Goal: Book appointment/travel/reservation

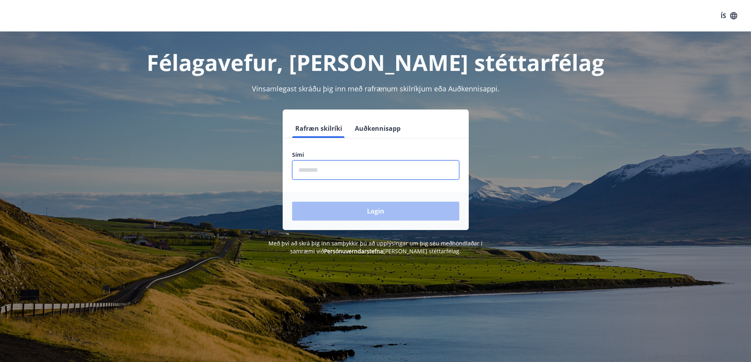
click at [341, 167] on input "phone" at bounding box center [375, 169] width 167 height 19
type input "********"
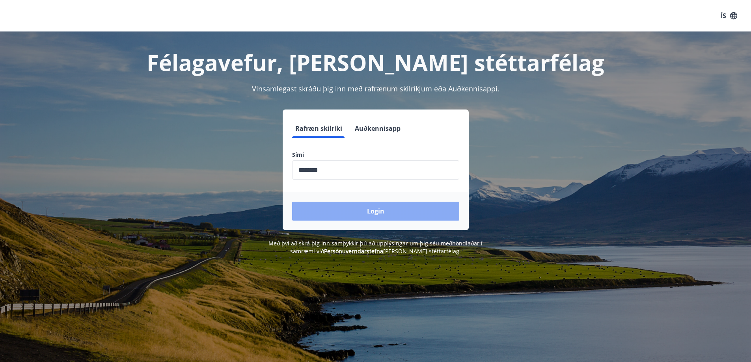
click at [372, 211] on button "Login" at bounding box center [375, 211] width 167 height 19
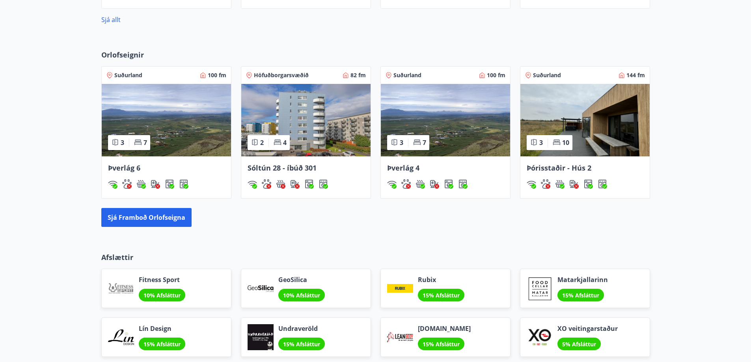
scroll to position [472, 0]
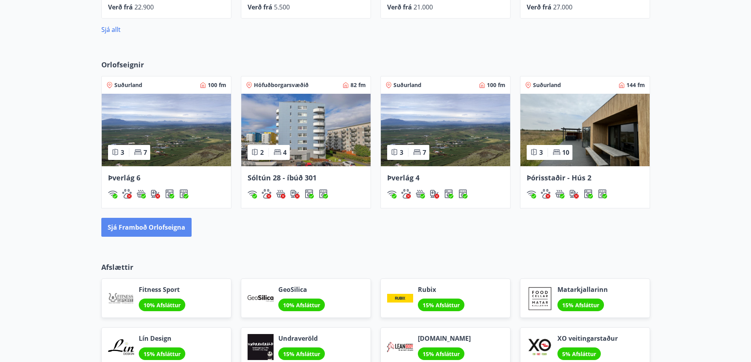
click at [142, 227] on button "Sjá framboð orlofseigna" at bounding box center [146, 227] width 90 height 19
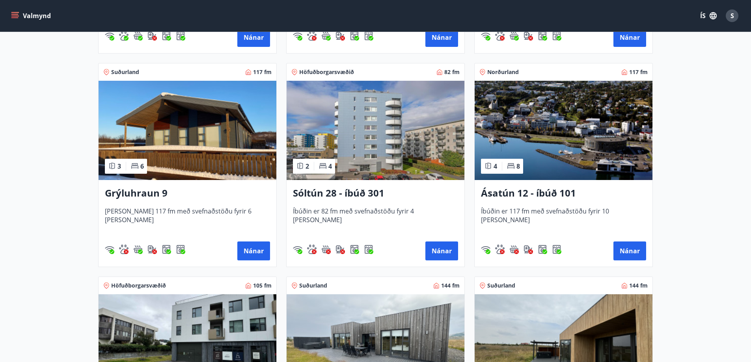
scroll to position [315, 0]
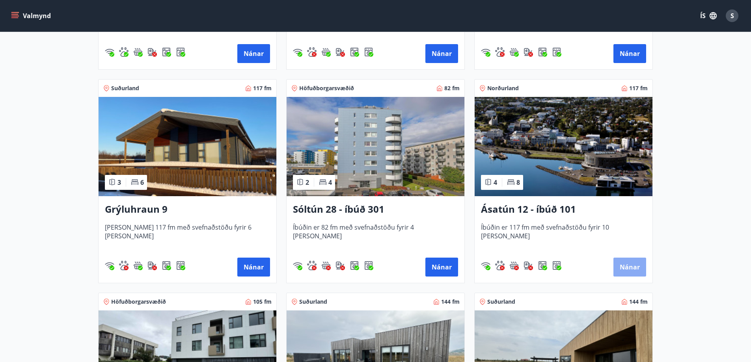
click at [624, 264] on button "Nánar" at bounding box center [629, 267] width 33 height 19
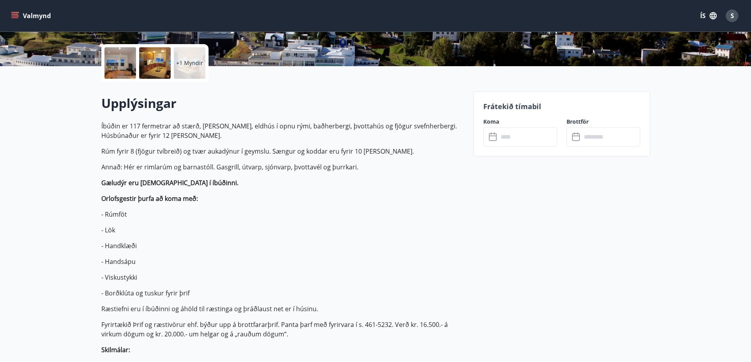
scroll to position [158, 0]
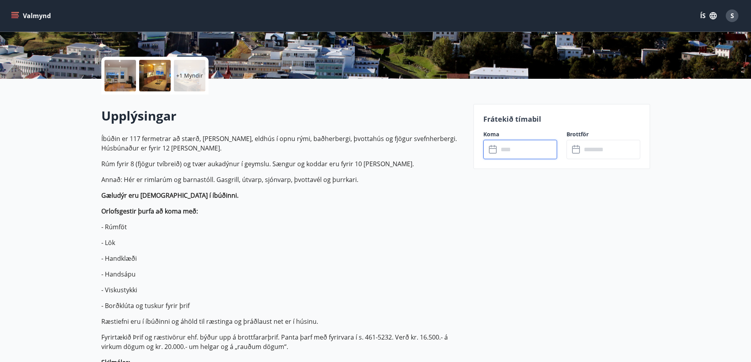
click at [525, 151] on input "text" at bounding box center [527, 149] width 59 height 19
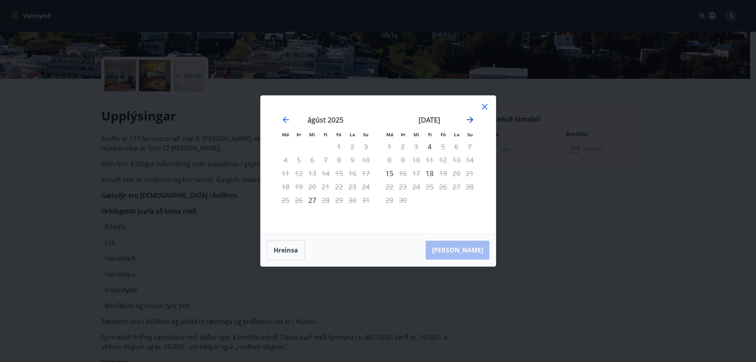
click at [472, 118] on icon "Move forward to switch to the next month." at bounding box center [470, 119] width 9 height 9
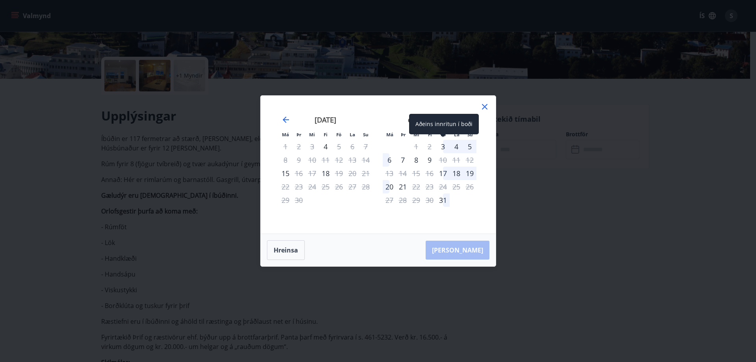
click at [445, 147] on div "3" at bounding box center [443, 146] width 13 height 13
click at [465, 250] on div "Hreinsa Taka Frá" at bounding box center [378, 250] width 235 height 32
click at [386, 160] on div "6" at bounding box center [389, 159] width 13 height 13
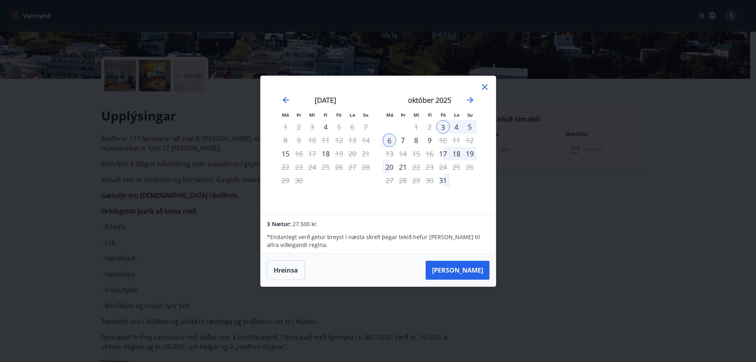
click at [470, 126] on div "5" at bounding box center [469, 126] width 13 height 13
click at [279, 269] on button "Hreinsa" at bounding box center [286, 270] width 38 height 20
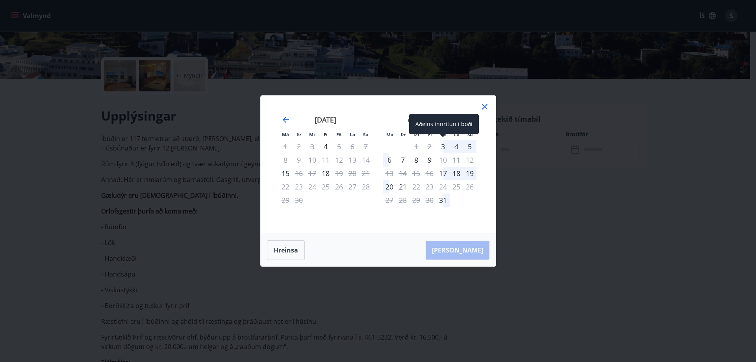
click at [444, 147] on div "3" at bounding box center [443, 146] width 13 height 13
click at [469, 146] on div "5" at bounding box center [469, 146] width 13 height 13
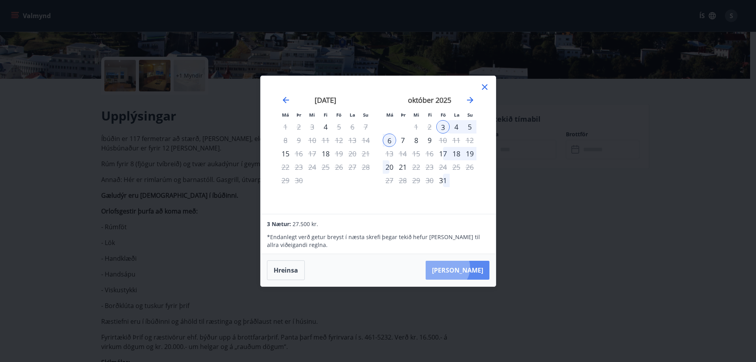
click at [471, 268] on button "Taka Frá" at bounding box center [458, 270] width 64 height 19
click at [475, 270] on button "Taka Frá" at bounding box center [458, 270] width 64 height 19
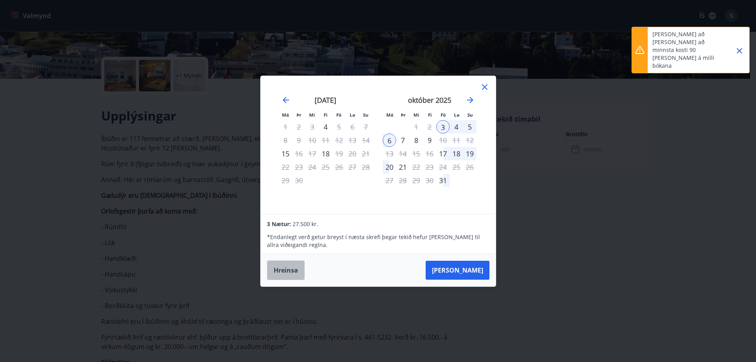
click at [285, 271] on button "Hreinsa" at bounding box center [286, 270] width 38 height 20
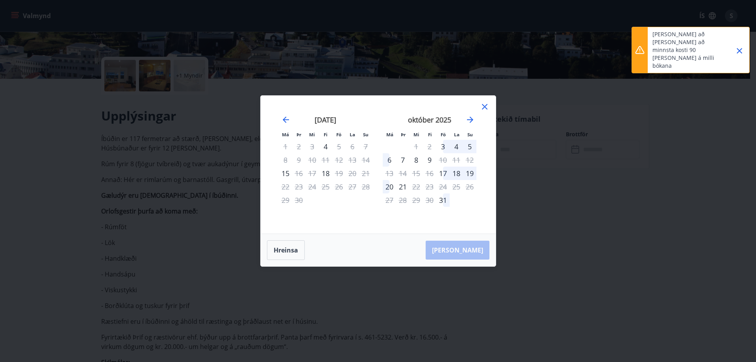
click at [485, 106] on icon at bounding box center [484, 106] width 9 height 9
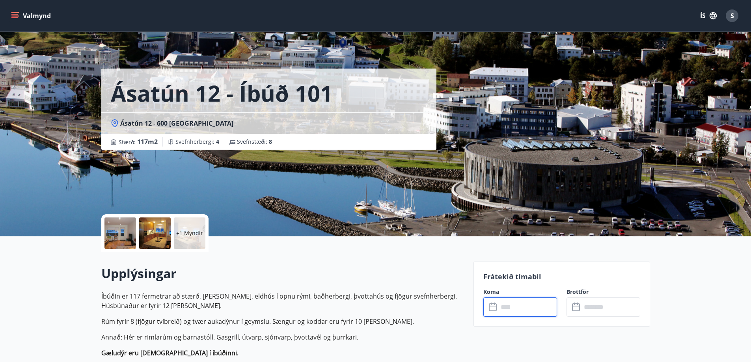
scroll to position [39, 0]
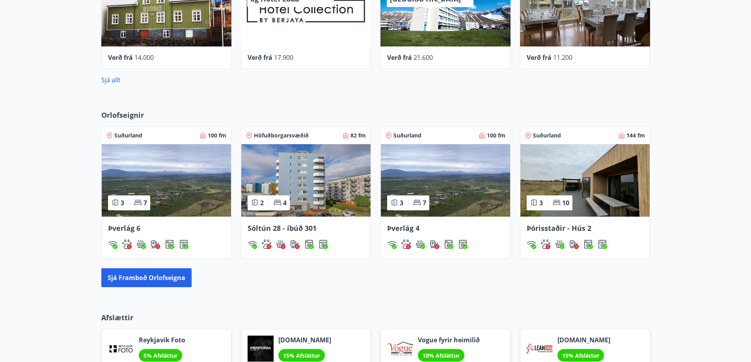
scroll to position [473, 0]
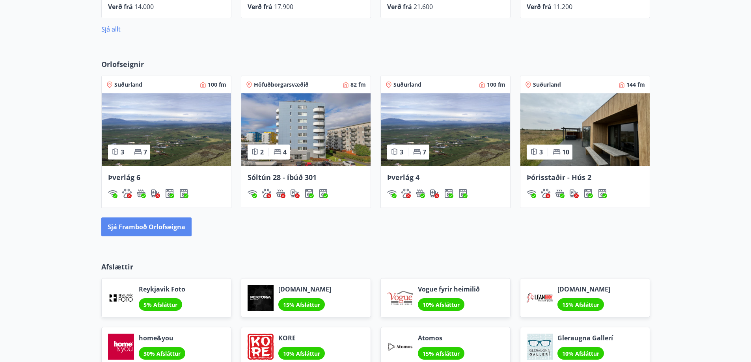
click at [149, 228] on button "Sjá framboð orlofseigna" at bounding box center [146, 226] width 90 height 19
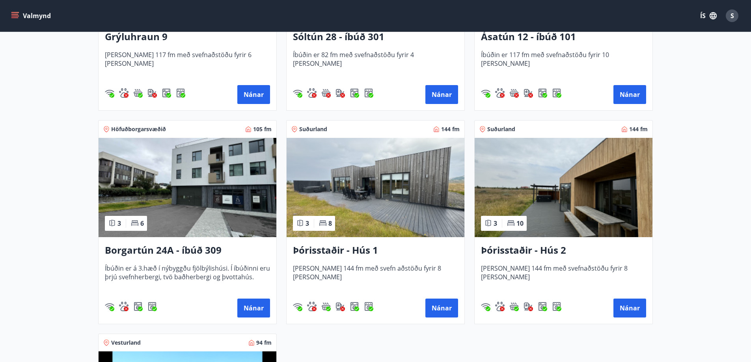
scroll to position [394, 0]
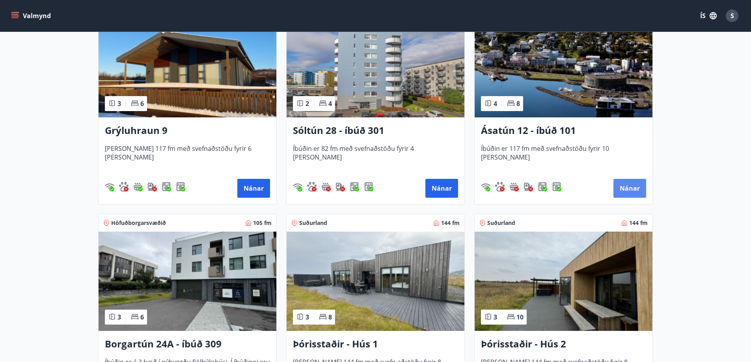
click at [627, 184] on button "Nánar" at bounding box center [629, 188] width 33 height 19
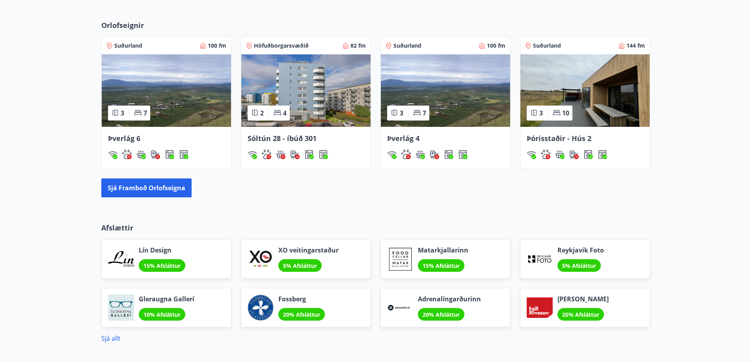
scroll to position [512, 0]
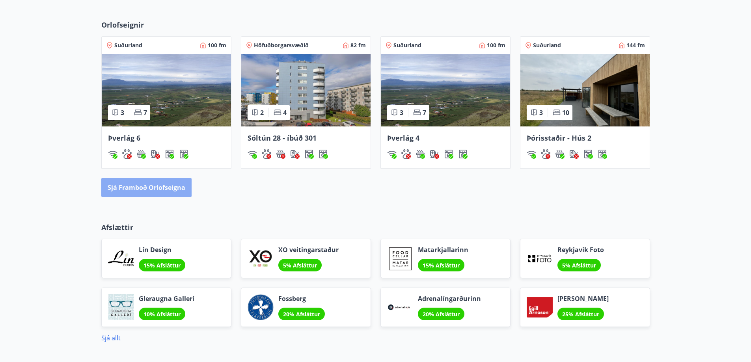
click at [158, 188] on button "Sjá framboð orlofseigna" at bounding box center [146, 187] width 90 height 19
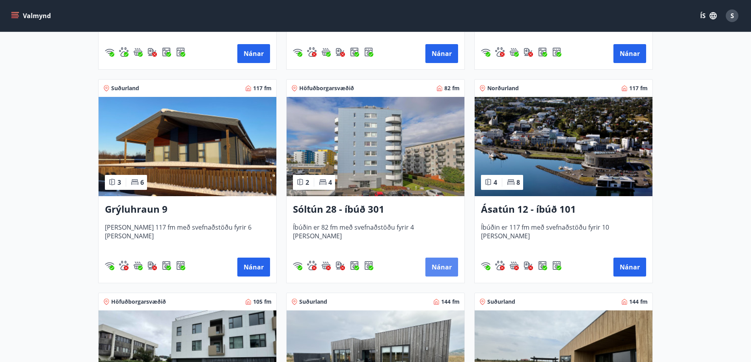
click at [443, 266] on button "Nánar" at bounding box center [441, 267] width 33 height 19
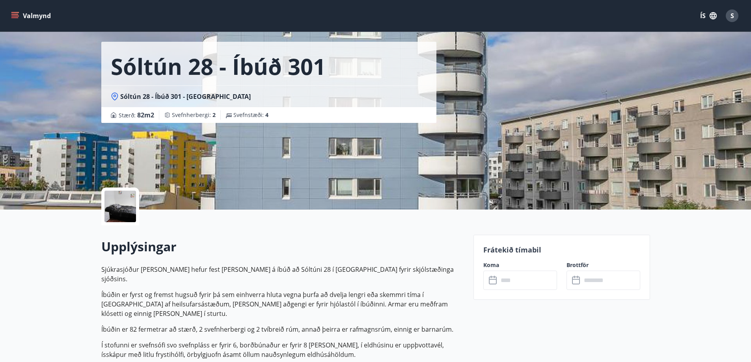
scroll to position [79, 0]
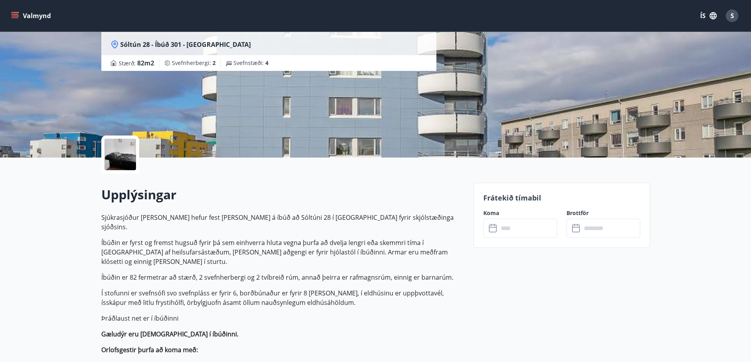
click at [529, 228] on input "text" at bounding box center [527, 228] width 59 height 19
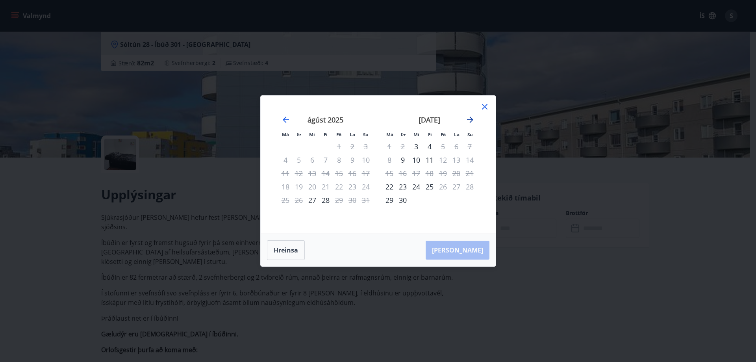
click at [472, 118] on icon "Move forward to switch to the next month." at bounding box center [470, 119] width 9 height 9
click at [485, 106] on icon at bounding box center [485, 107] width 6 height 6
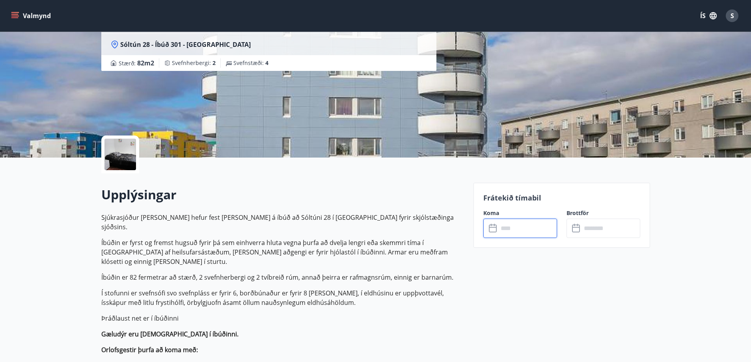
click at [519, 232] on input "text" at bounding box center [527, 228] width 59 height 19
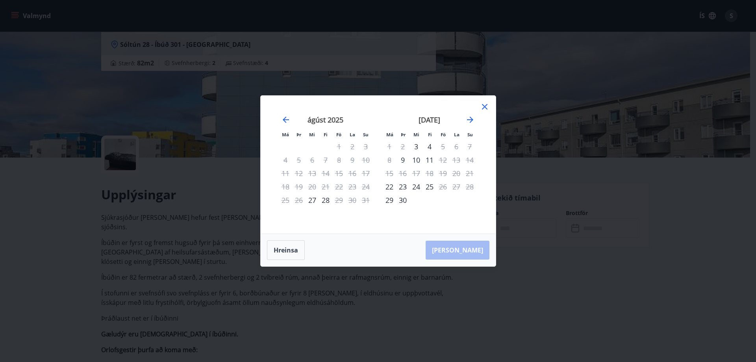
click at [483, 107] on icon at bounding box center [484, 106] width 9 height 9
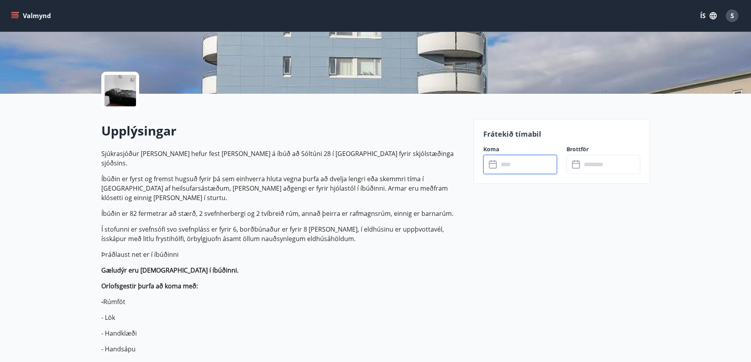
scroll to position [158, 0]
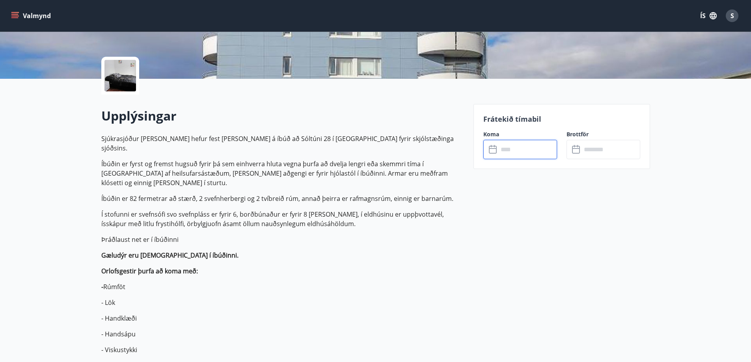
click at [521, 148] on input "text" at bounding box center [527, 149] width 59 height 19
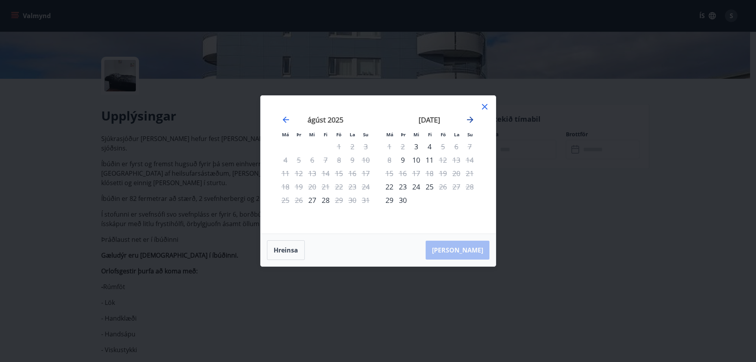
click at [470, 120] on icon "Move forward to switch to the next month." at bounding box center [470, 120] width 6 height 6
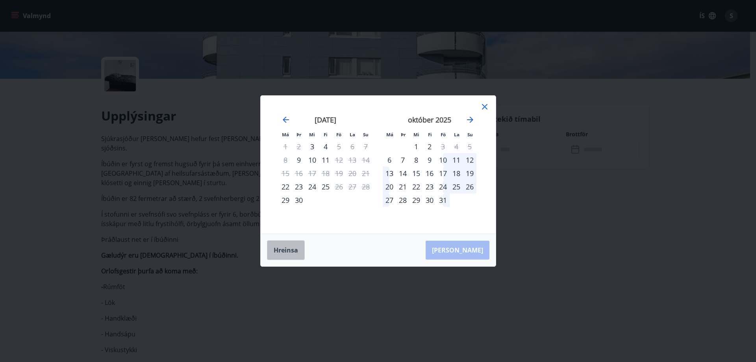
click at [282, 251] on button "Hreinsa" at bounding box center [286, 250] width 38 height 20
click at [484, 106] on icon at bounding box center [485, 107] width 6 height 6
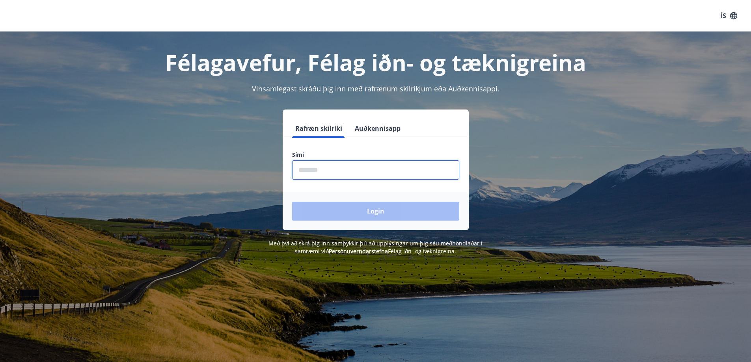
click at [336, 169] on input "phone" at bounding box center [375, 169] width 167 height 19
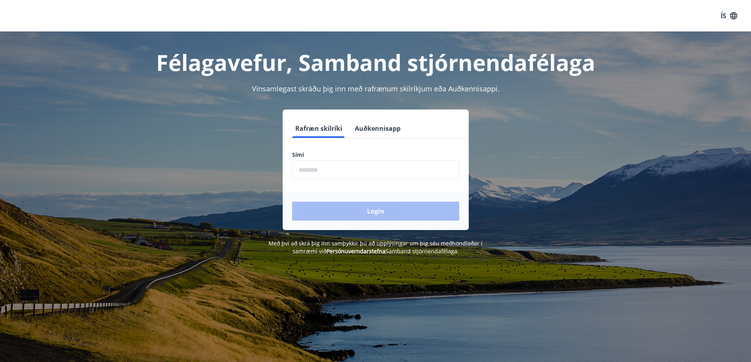
click at [332, 172] on input "phone" at bounding box center [375, 169] width 167 height 19
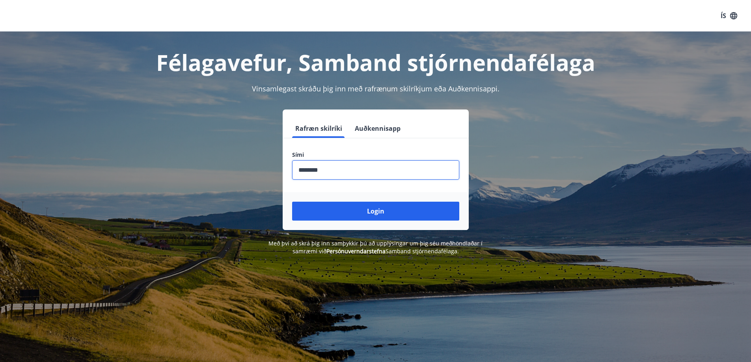
type input "********"
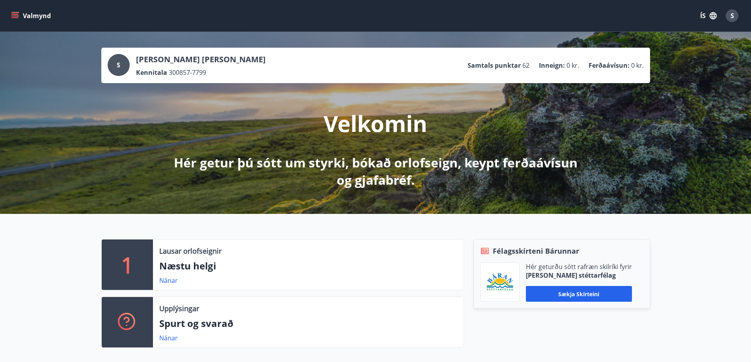
click at [730, 15] on span "S" at bounding box center [732, 15] width 4 height 9
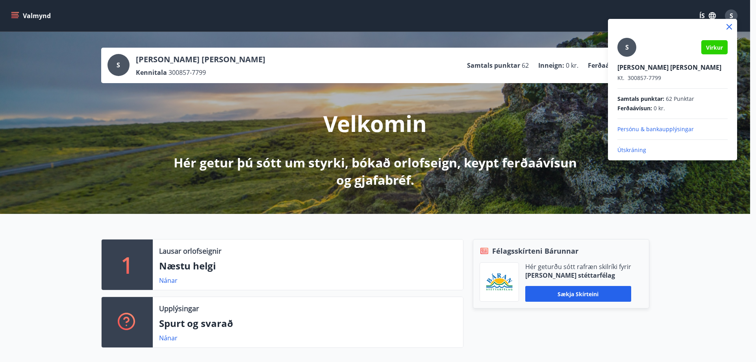
click at [628, 149] on p "Útskráning" at bounding box center [673, 150] width 110 height 8
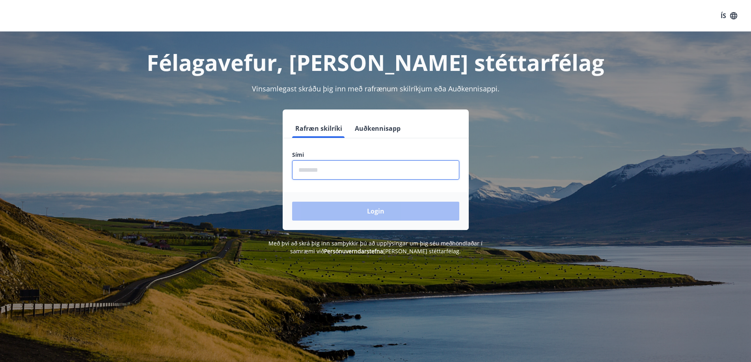
click at [349, 170] on input "phone" at bounding box center [375, 169] width 167 height 19
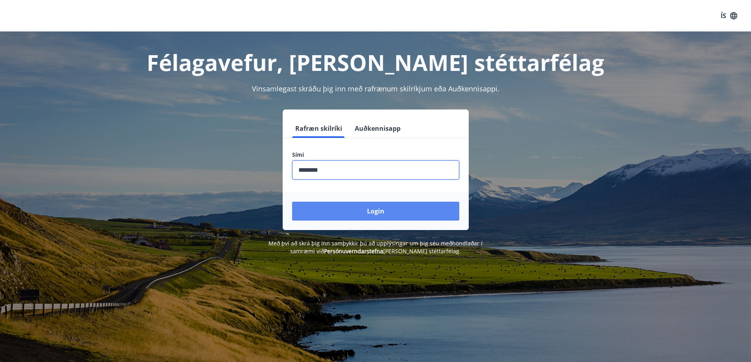
type input "********"
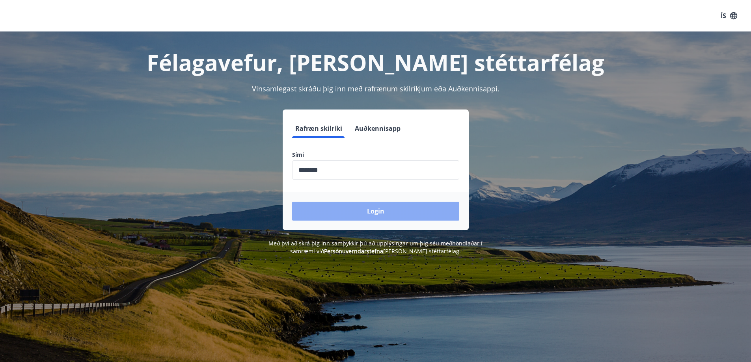
click at [372, 209] on button "Login" at bounding box center [375, 211] width 167 height 19
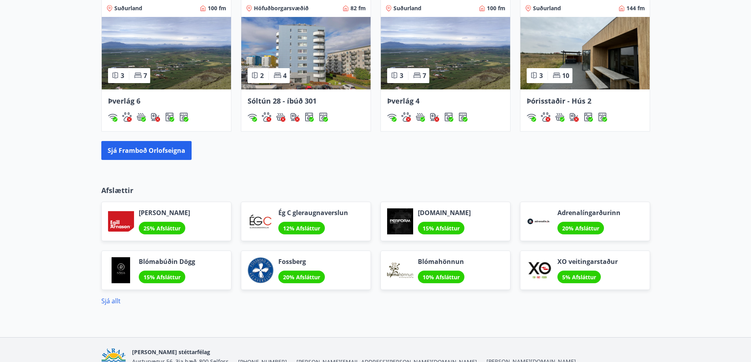
scroll to position [551, 0]
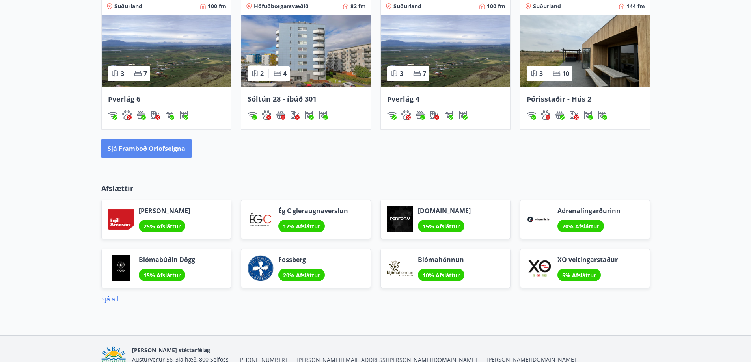
click at [140, 150] on button "Sjá framboð orlofseigna" at bounding box center [146, 148] width 90 height 19
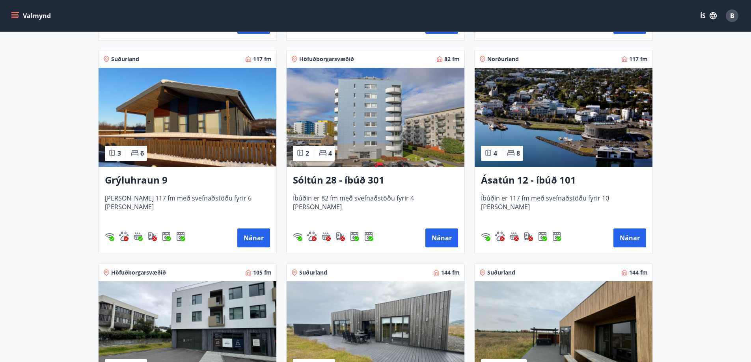
scroll to position [355, 0]
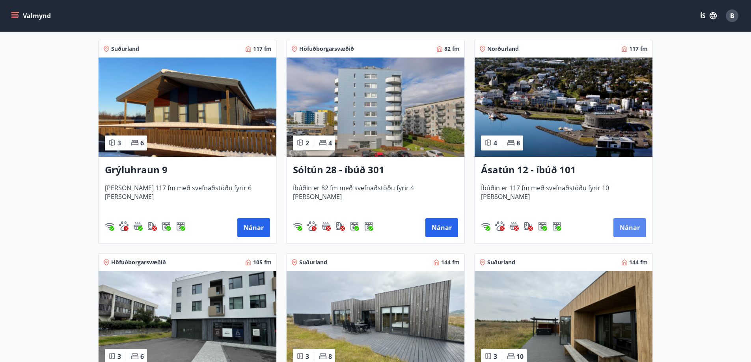
click at [631, 225] on button "Nánar" at bounding box center [629, 227] width 33 height 19
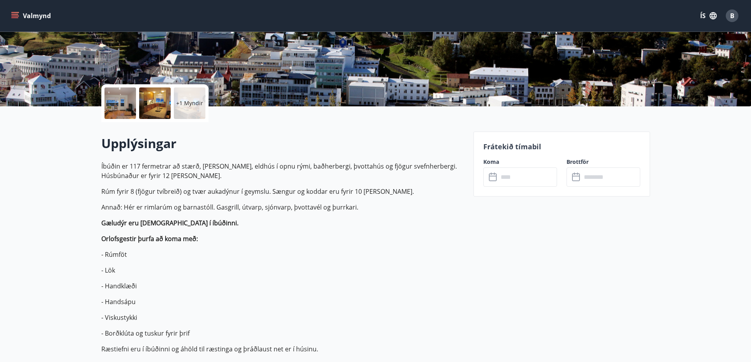
scroll to position [118, 0]
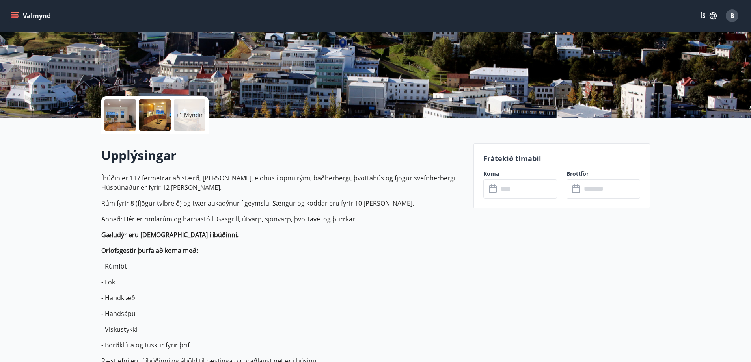
click at [531, 190] on input "text" at bounding box center [527, 188] width 59 height 19
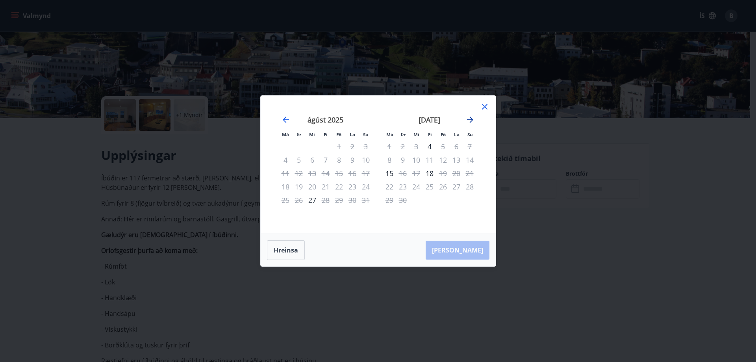
click at [473, 120] on icon "Move forward to switch to the next month." at bounding box center [470, 120] width 6 height 6
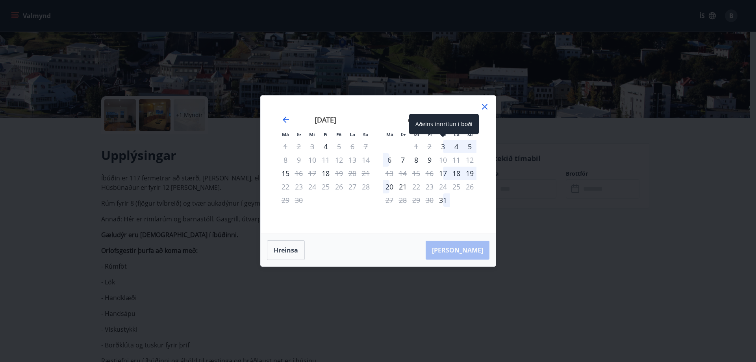
click at [445, 146] on div "3" at bounding box center [443, 146] width 13 height 13
click at [442, 147] on div "3" at bounding box center [443, 146] width 13 height 13
click at [443, 147] on div "3" at bounding box center [443, 146] width 13 height 13
click at [442, 147] on div "3" at bounding box center [443, 146] width 13 height 13
click at [469, 254] on div "[PERSON_NAME]" at bounding box center [378, 250] width 235 height 32
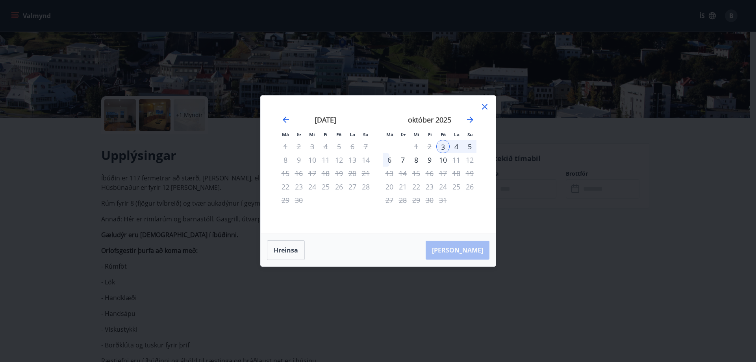
click at [467, 251] on div "[PERSON_NAME]" at bounding box center [378, 250] width 235 height 32
click at [442, 143] on div "3" at bounding box center [443, 146] width 13 height 13
click at [485, 105] on icon at bounding box center [484, 106] width 9 height 9
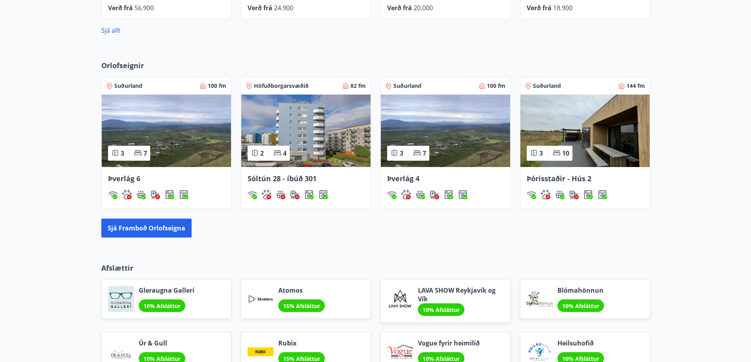
scroll to position [473, 0]
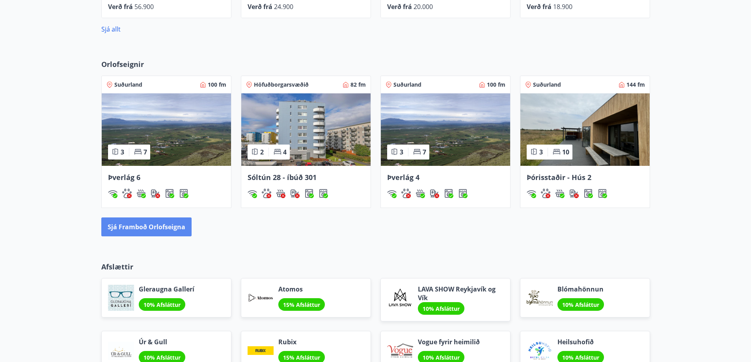
click at [169, 225] on button "Sjá framboð orlofseigna" at bounding box center [146, 226] width 90 height 19
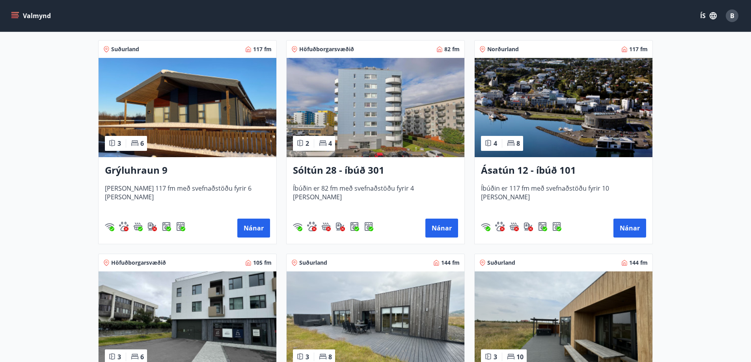
scroll to position [355, 0]
click at [626, 226] on button "Nánar" at bounding box center [629, 227] width 33 height 19
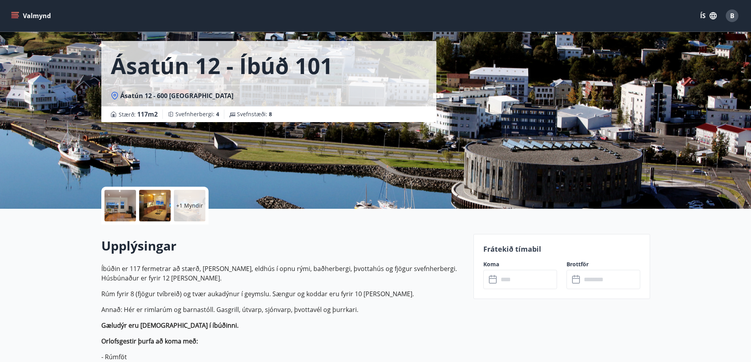
scroll to position [118, 0]
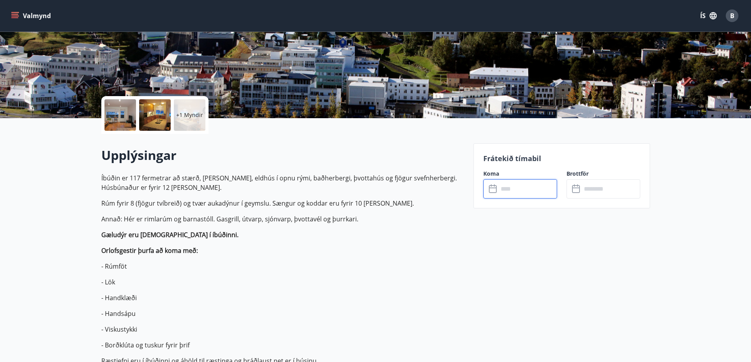
click at [543, 187] on input "text" at bounding box center [527, 188] width 59 height 19
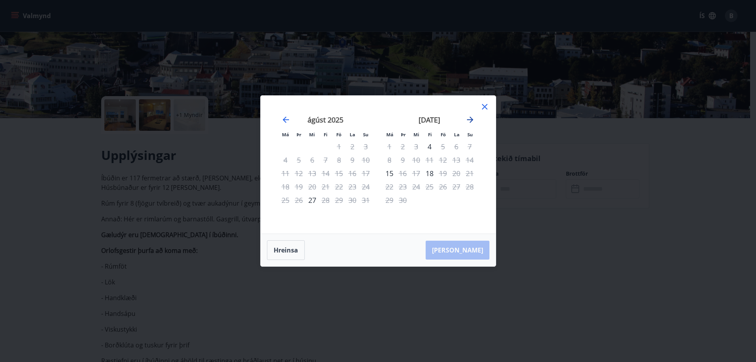
click at [468, 121] on icon "Move forward to switch to the next month." at bounding box center [470, 119] width 9 height 9
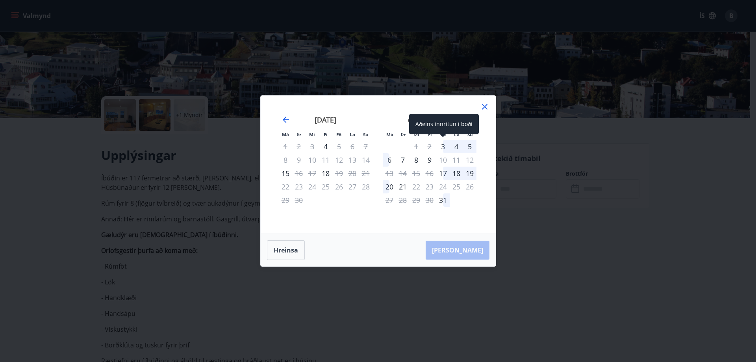
click at [442, 145] on div "3" at bounding box center [443, 146] width 13 height 13
click at [390, 159] on div "6" at bounding box center [389, 159] width 13 height 13
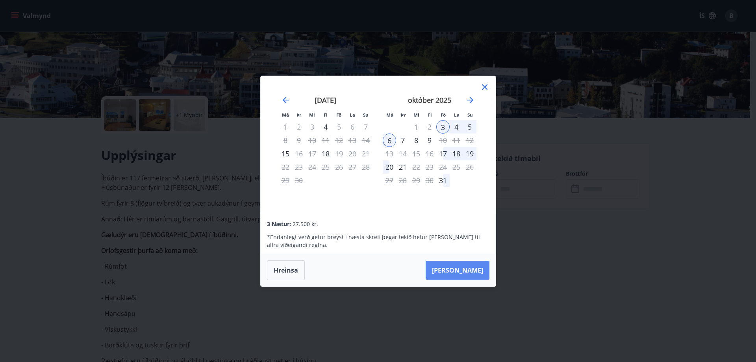
click at [469, 270] on button "[PERSON_NAME]" at bounding box center [458, 270] width 64 height 19
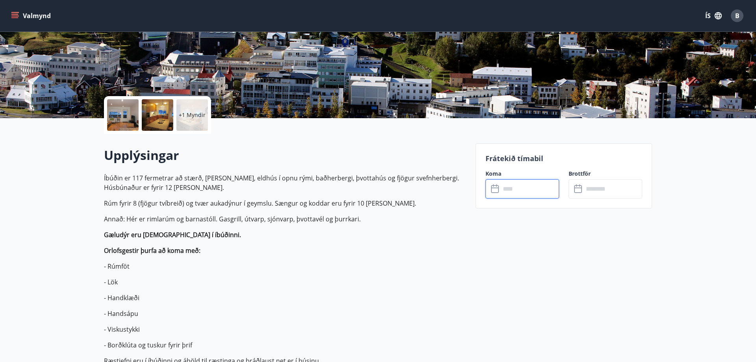
type input "******"
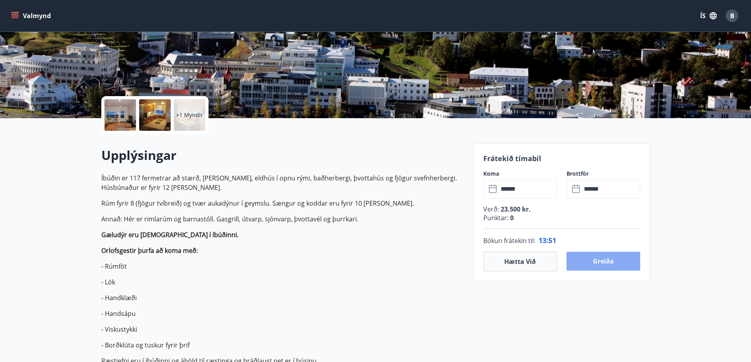
click at [601, 260] on button "Greiða" at bounding box center [603, 261] width 74 height 19
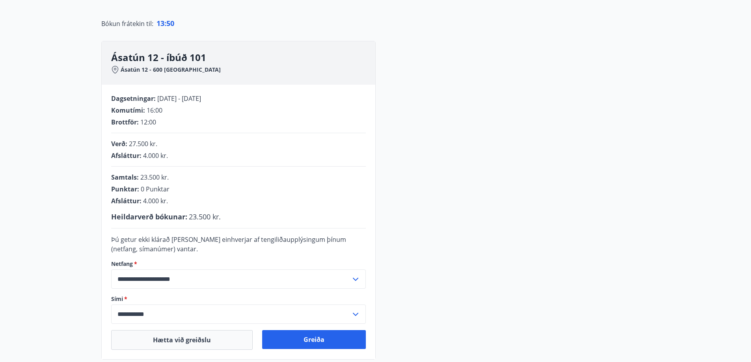
scroll to position [118, 0]
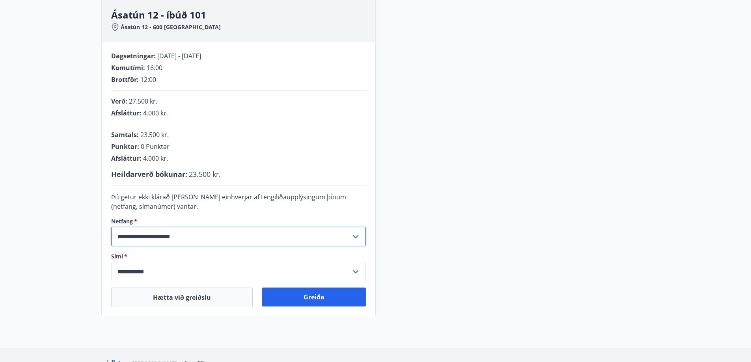
click at [200, 235] on input "**********" at bounding box center [231, 236] width 240 height 19
type input "**********"
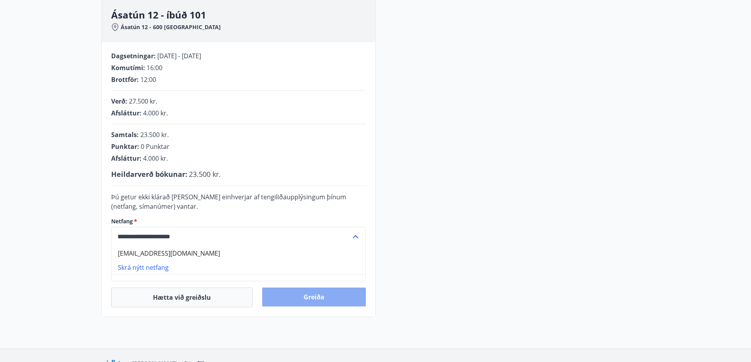
click at [311, 296] on button "Greiða" at bounding box center [314, 297] width 104 height 19
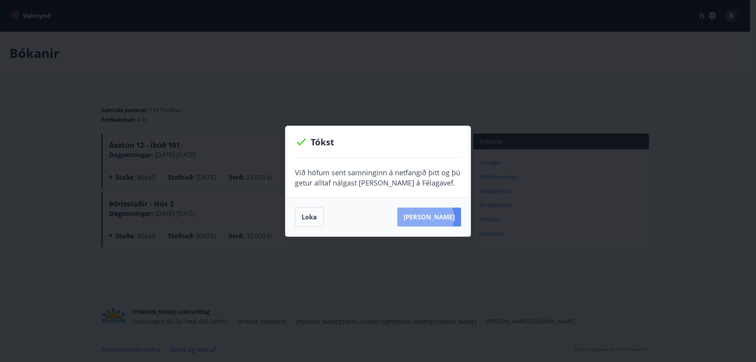
click at [438, 217] on button "Sjá samning" at bounding box center [430, 217] width 64 height 19
click at [433, 217] on button "Sjá samning" at bounding box center [430, 217] width 64 height 19
click at [308, 220] on button "Loka" at bounding box center [309, 217] width 29 height 20
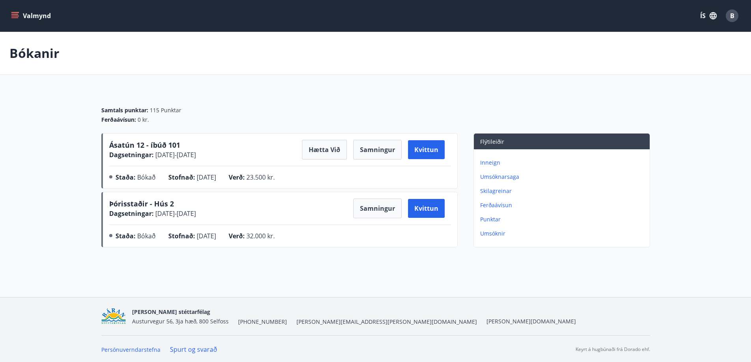
click at [729, 17] on div "B" at bounding box center [731, 15] width 13 height 13
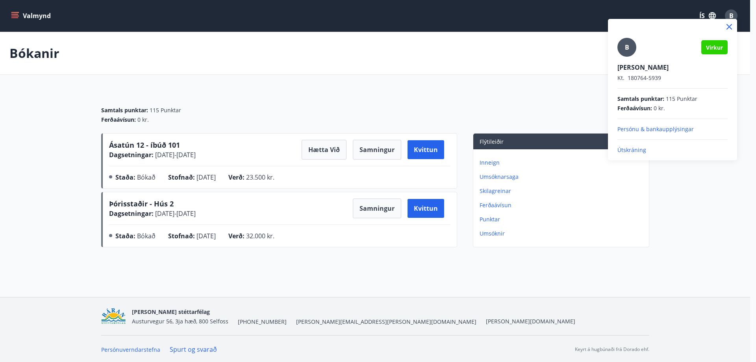
click at [311, 61] on div at bounding box center [378, 181] width 756 height 362
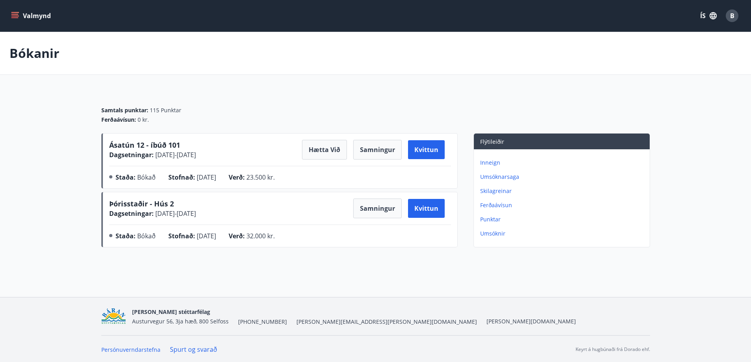
click at [16, 13] on icon "menu" at bounding box center [15, 16] width 8 height 8
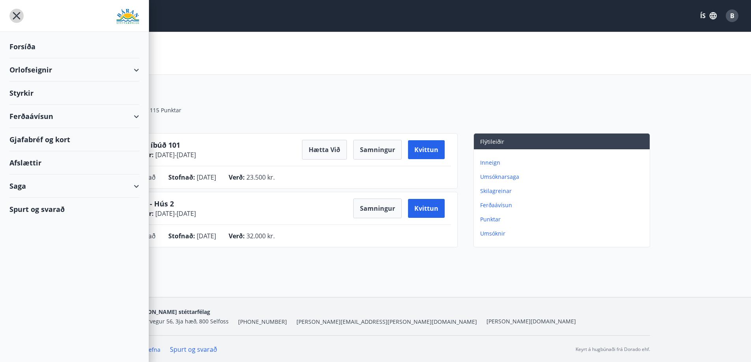
click at [17, 13] on icon "menu" at bounding box center [16, 16] width 14 height 14
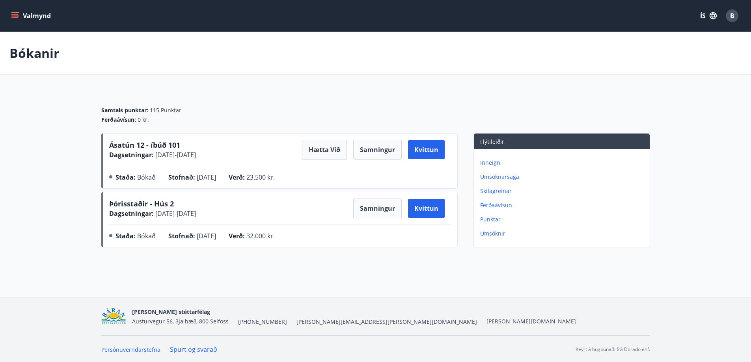
click at [732, 15] on span "B" at bounding box center [732, 15] width 4 height 9
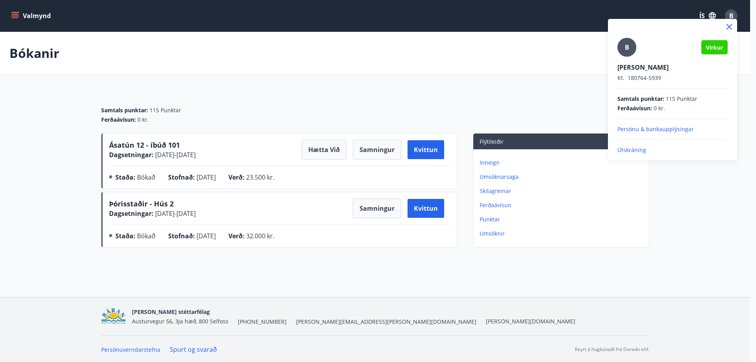
click at [634, 149] on p "Útskráning" at bounding box center [673, 150] width 110 height 8
